Goal: Task Accomplishment & Management: Manage account settings

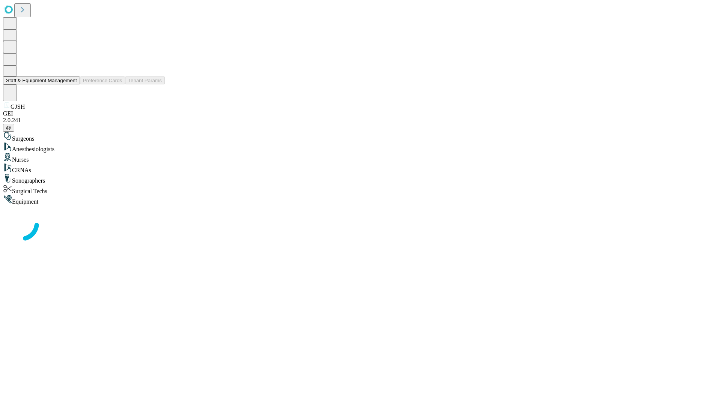
click at [72, 84] on button "Staff & Equipment Management" at bounding box center [41, 81] width 77 height 8
